Goal: Transaction & Acquisition: Purchase product/service

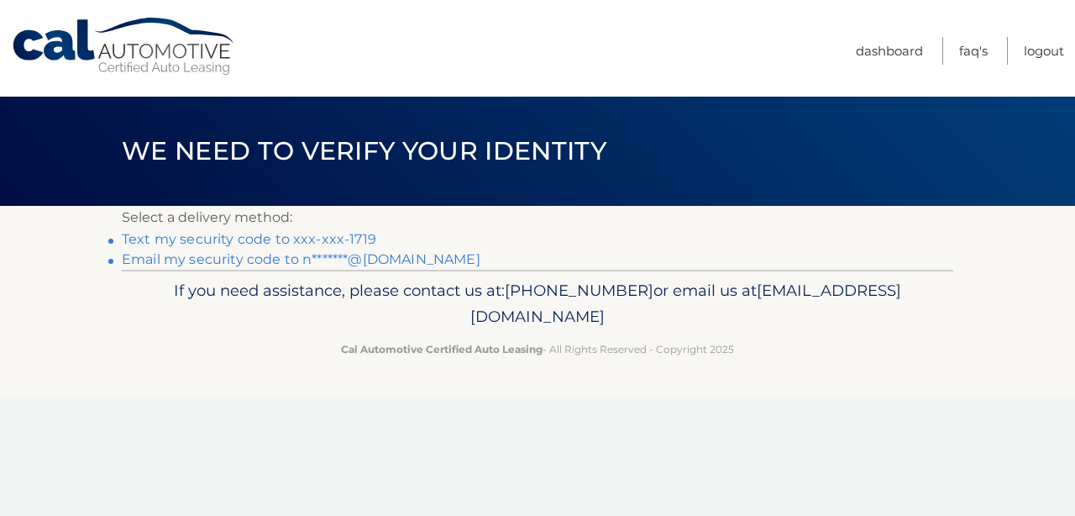
click at [261, 238] on link "Text my security code to xxx-xxx-1719" at bounding box center [249, 239] width 254 height 16
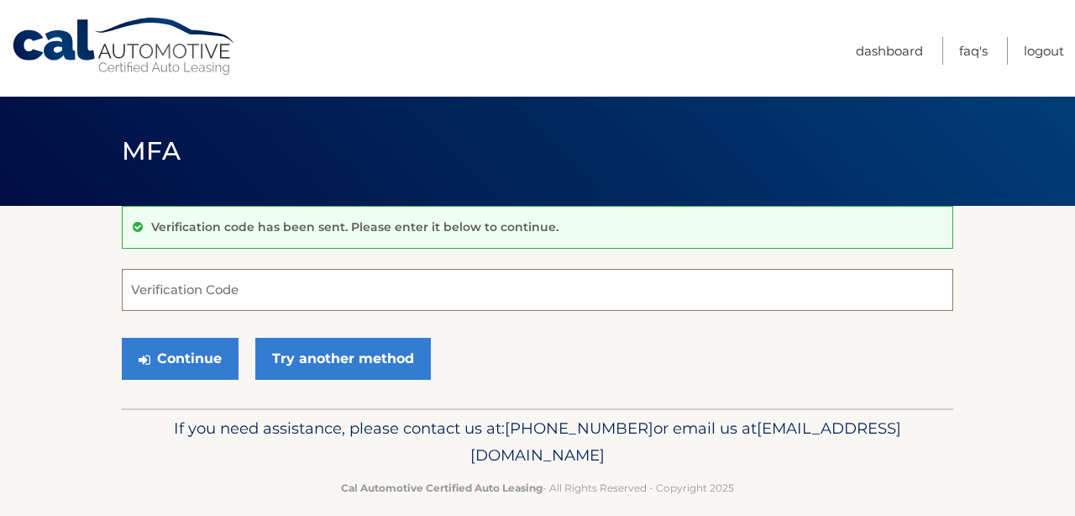
click at [217, 284] on input "Verification Code" at bounding box center [537, 290] width 831 height 42
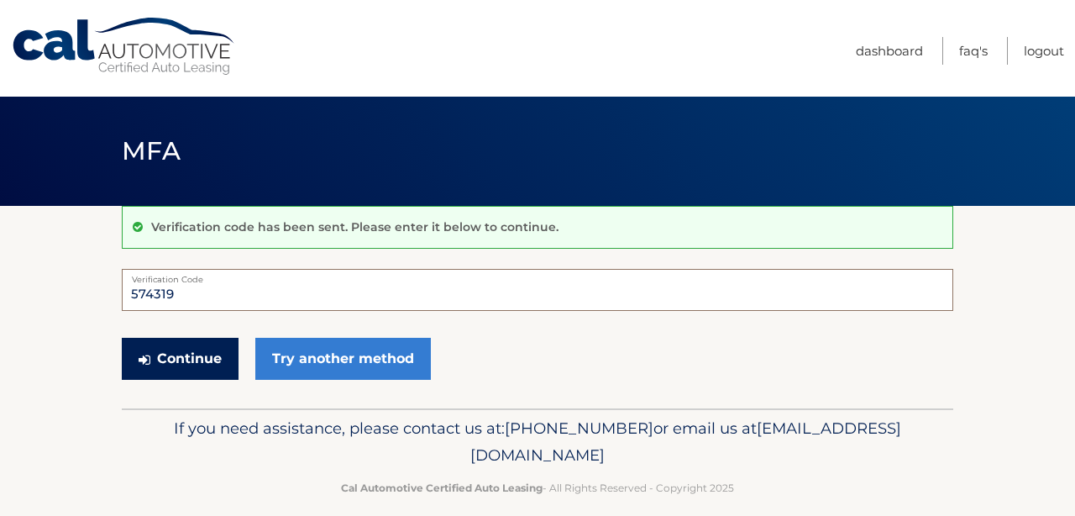
type input "574319"
click at [188, 360] on button "Continue" at bounding box center [180, 359] width 117 height 42
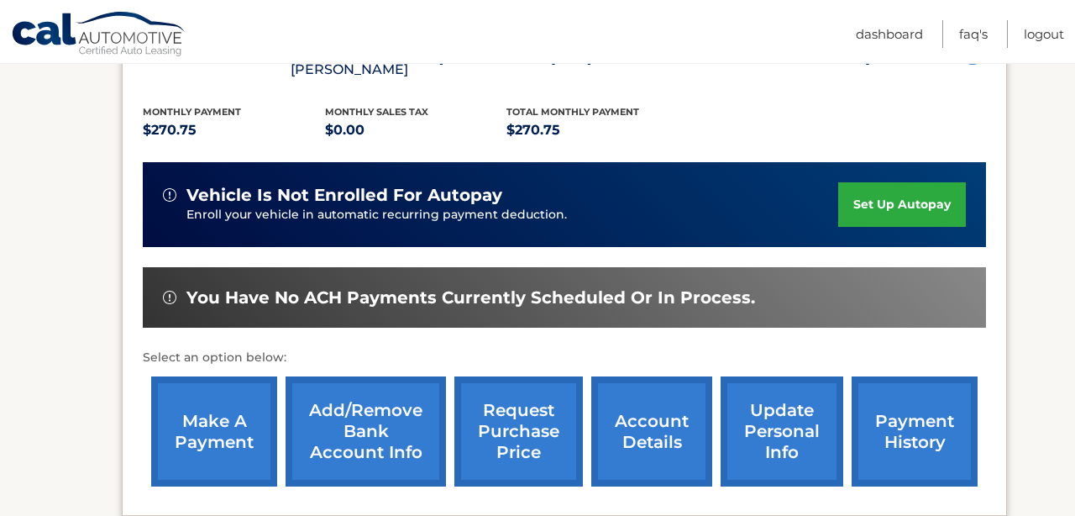
scroll to position [361, 0]
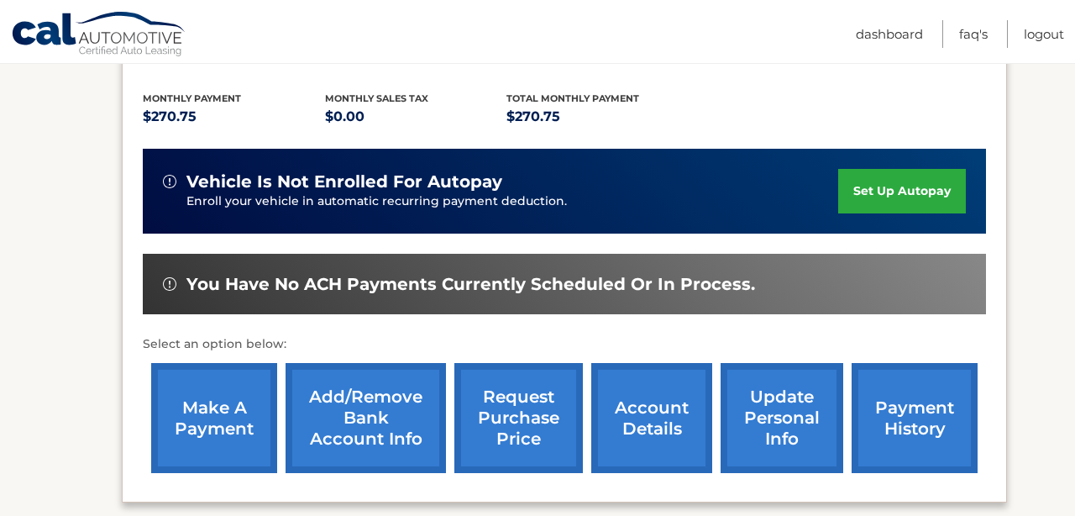
click at [223, 378] on link "make a payment" at bounding box center [214, 418] width 126 height 110
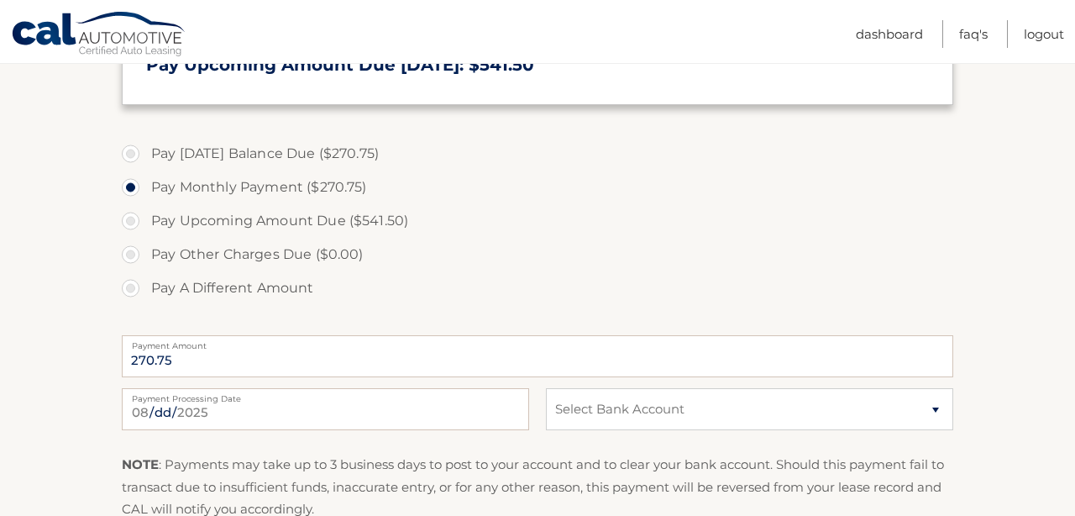
scroll to position [521, 0]
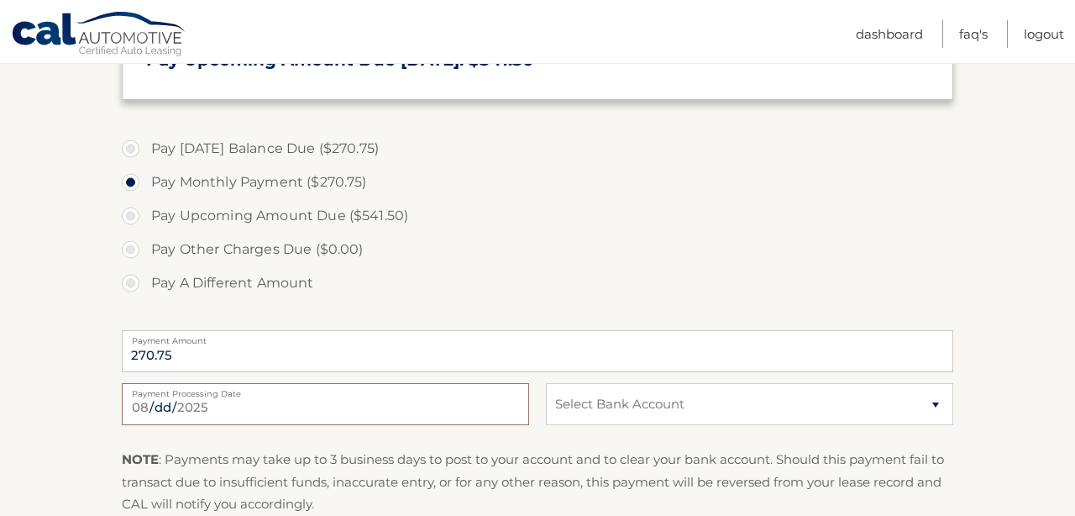
click at [244, 406] on input "2025-08-23" at bounding box center [325, 404] width 407 height 42
type input "2025-08-24"
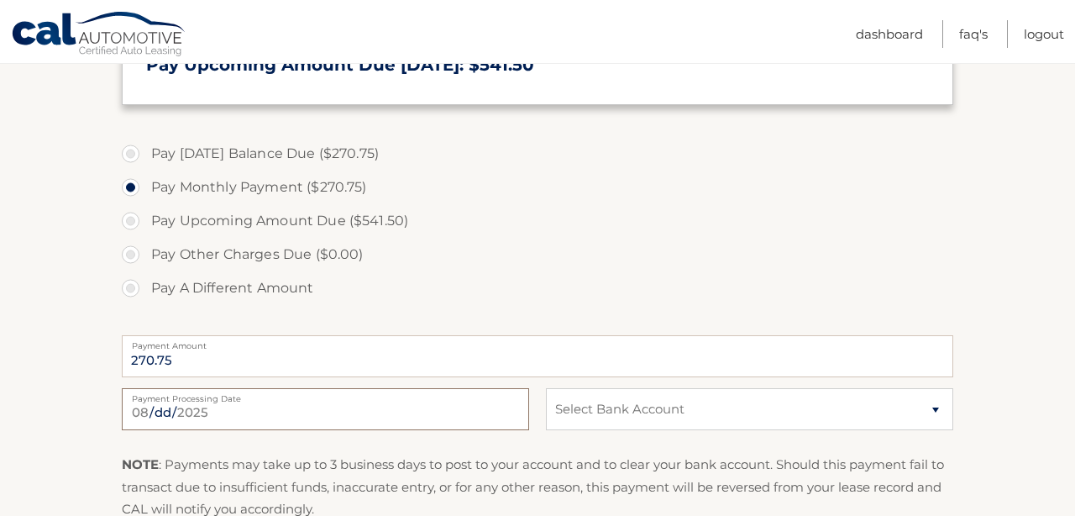
scroll to position [517, 0]
click at [937, 409] on select "Select Bank Account Checking CAPITAL ONE N.A. *****2612 Checking CAPITAL ONE N.…" at bounding box center [749, 407] width 407 height 42
select select "YTBiNzNjM2QtMDE1NC00MzVjLWIxYzUtYjE5Mjg5NmViNTM4"
click at [546, 386] on select "Select Bank Account Checking CAPITAL ONE N.A. *****2612 Checking CAPITAL ONE N.…" at bounding box center [749, 407] width 407 height 42
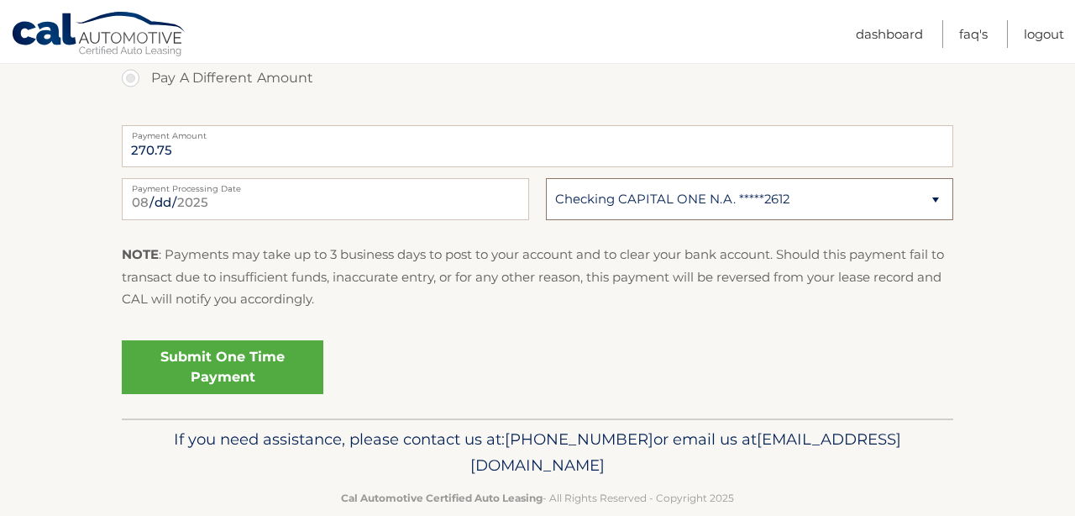
scroll to position [729, 0]
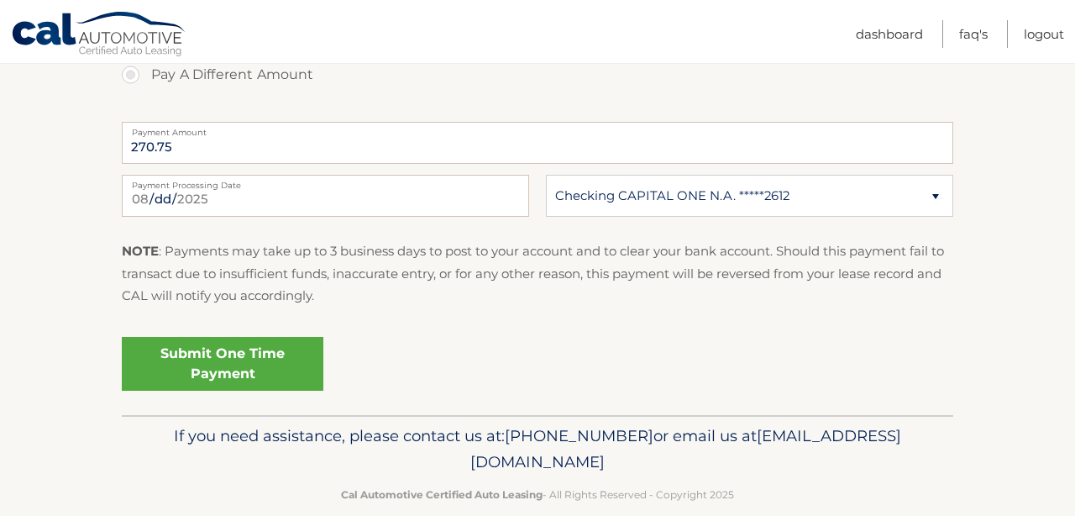
click at [217, 365] on link "Submit One Time Payment" at bounding box center [223, 364] width 202 height 54
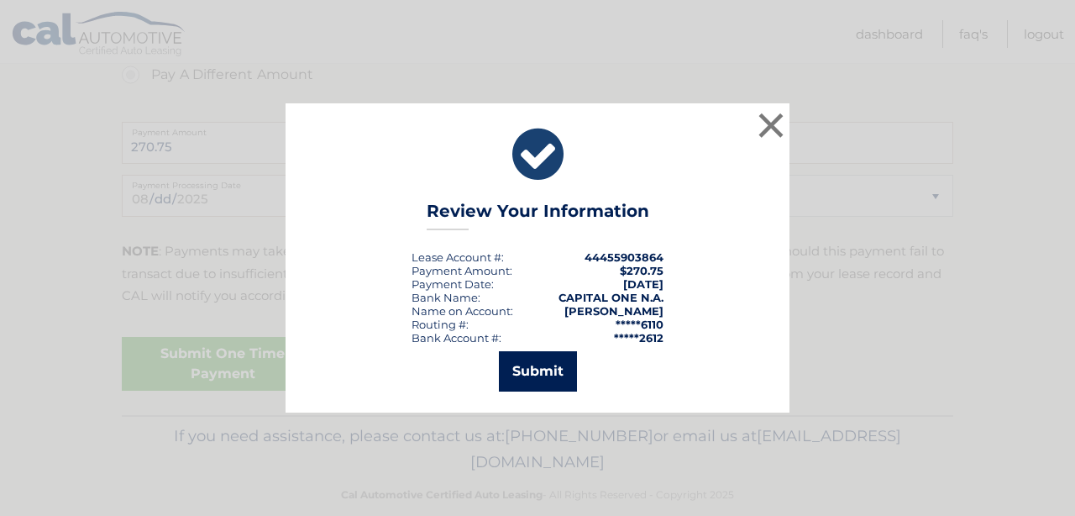
click at [538, 367] on button "Submit" at bounding box center [538, 371] width 78 height 40
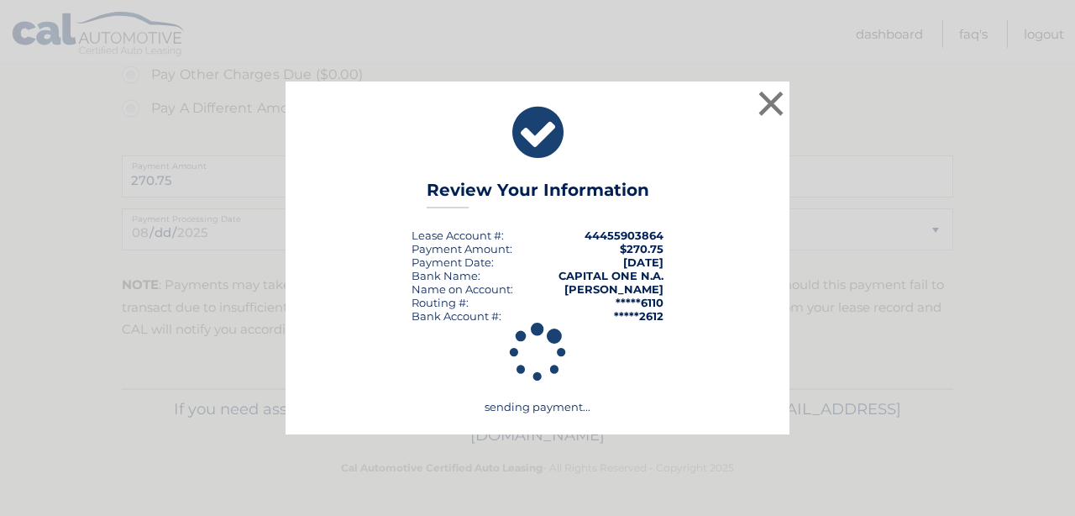
scroll to position [695, 0]
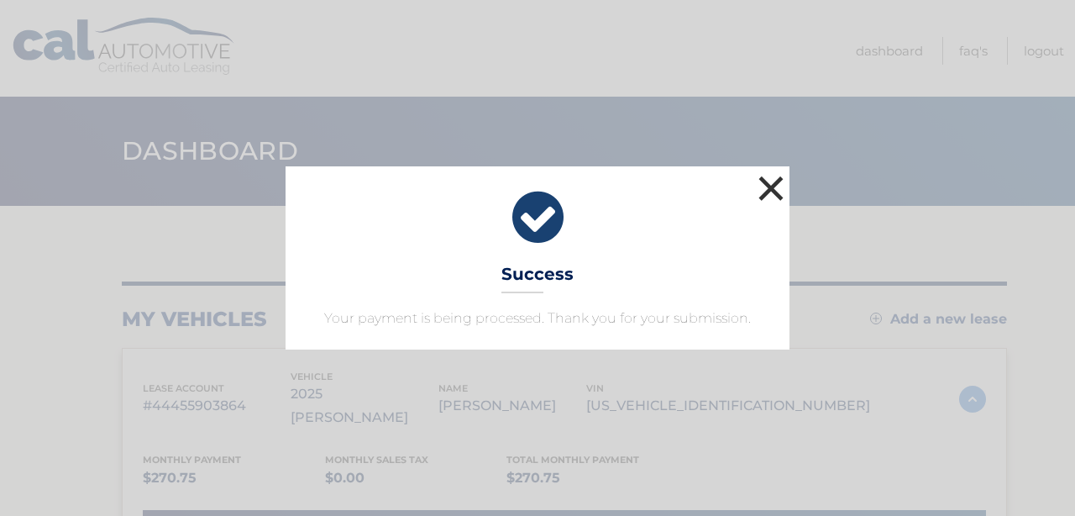
click at [768, 186] on button "×" at bounding box center [771, 188] width 34 height 34
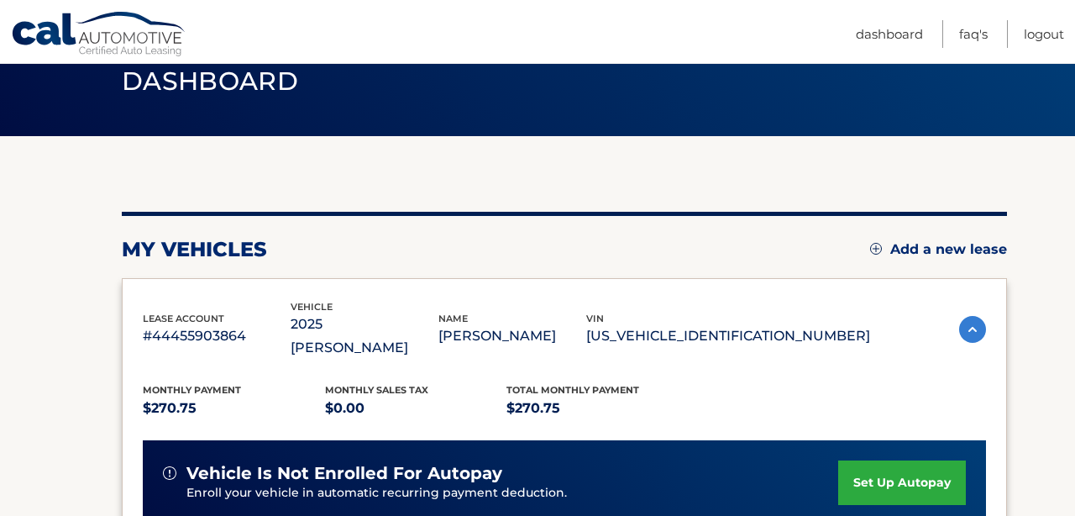
scroll to position [10, 0]
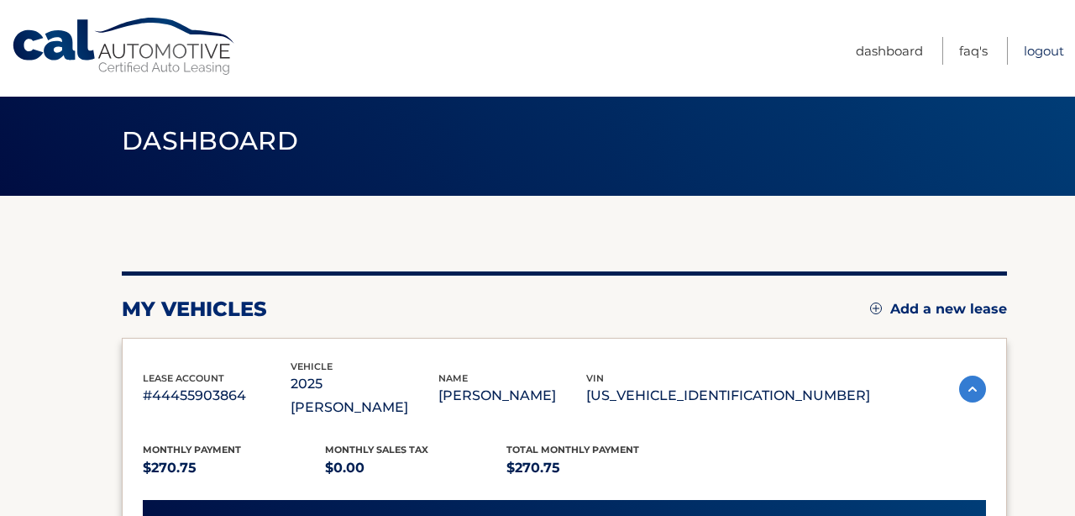
click at [1041, 47] on link "Logout" at bounding box center [1044, 51] width 40 height 28
